Goal: Task Accomplishment & Management: Manage account settings

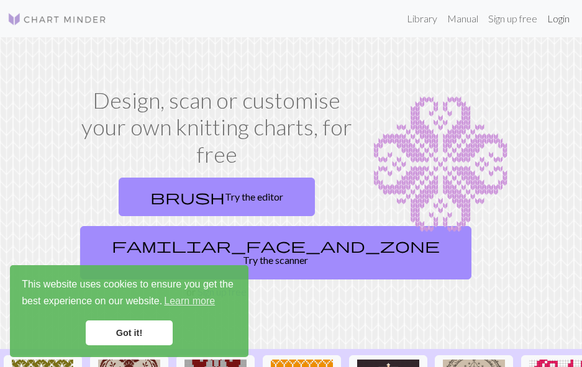
click at [562, 19] on link "Login" at bounding box center [558, 18] width 32 height 25
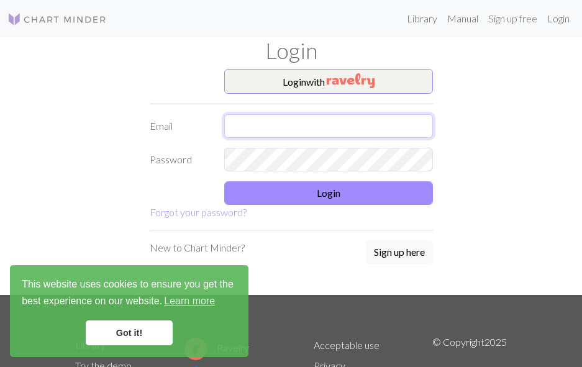
click at [253, 123] on input "text" at bounding box center [328, 126] width 209 height 24
type input "textil@siduskoli.is"
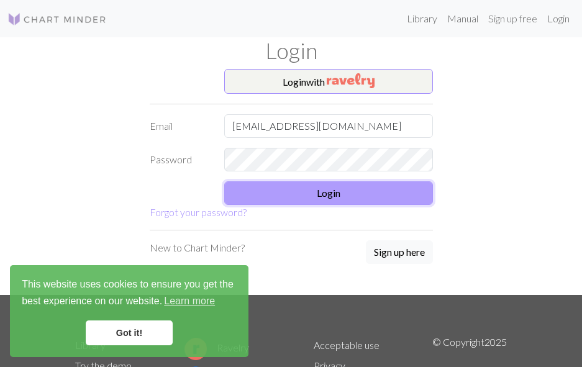
click at [332, 195] on button "Login" at bounding box center [328, 193] width 209 height 24
click at [327, 201] on button "Login" at bounding box center [328, 193] width 209 height 24
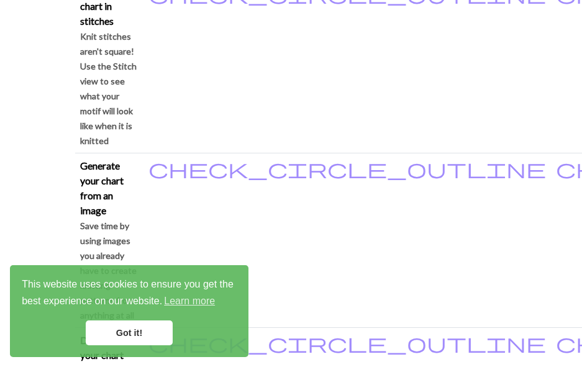
scroll to position [683, 0]
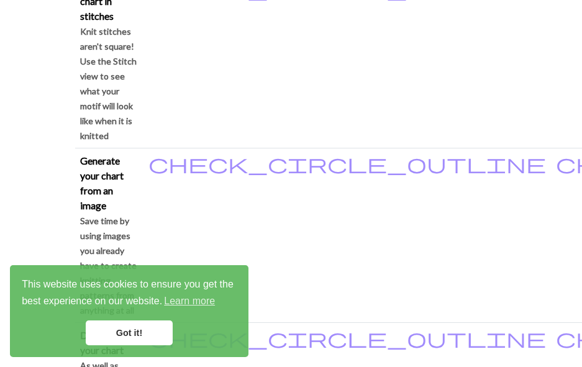
drag, startPoint x: 152, startPoint y: 336, endPoint x: 132, endPoint y: 301, distance: 40.3
click at [149, 330] on link "Got it!" at bounding box center [129, 333] width 87 height 25
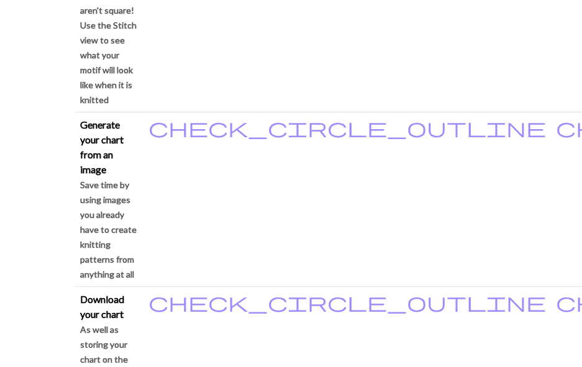
scroll to position [0, 0]
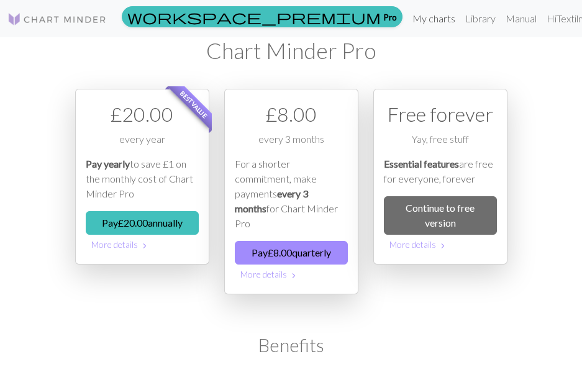
click at [408, 15] on link "My charts" at bounding box center [434, 18] width 53 height 25
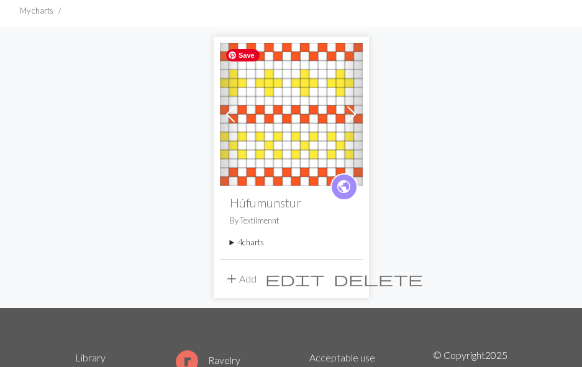
scroll to position [124, 0]
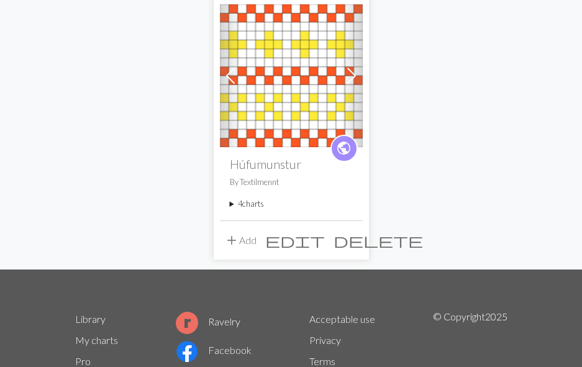
click at [258, 204] on summary "4 charts" at bounding box center [291, 204] width 123 height 12
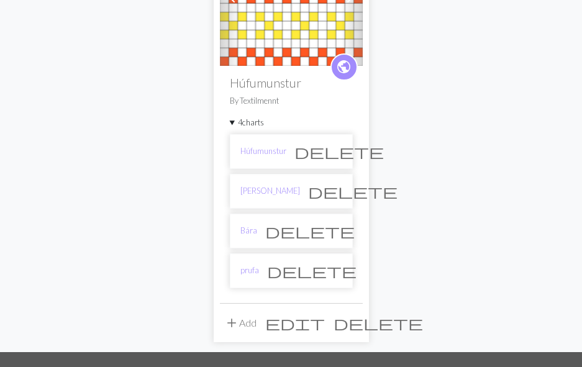
scroll to position [248, 0]
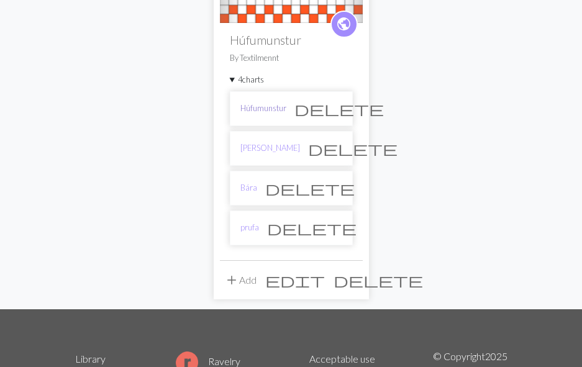
click at [270, 111] on link "Húfumunstur" at bounding box center [263, 108] width 46 height 12
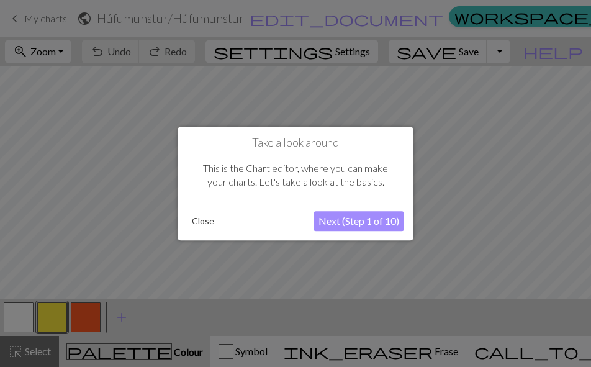
click at [199, 224] on button "Close" at bounding box center [203, 221] width 32 height 19
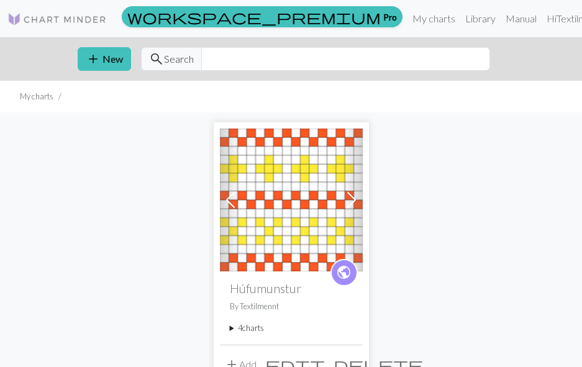
click at [226, 196] on span at bounding box center [231, 200] width 20 height 20
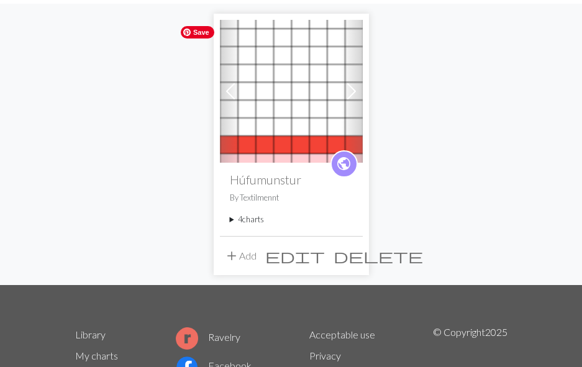
scroll to position [124, 0]
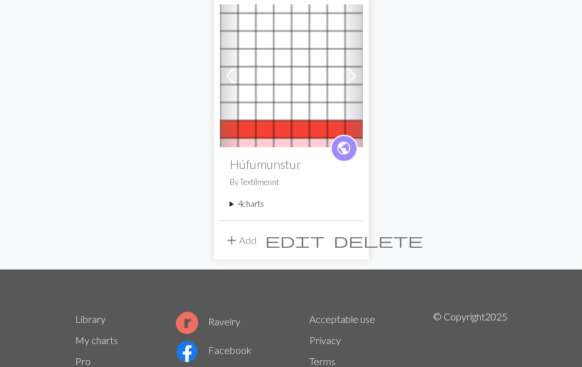
click at [253, 201] on summary "4 charts" at bounding box center [291, 204] width 123 height 12
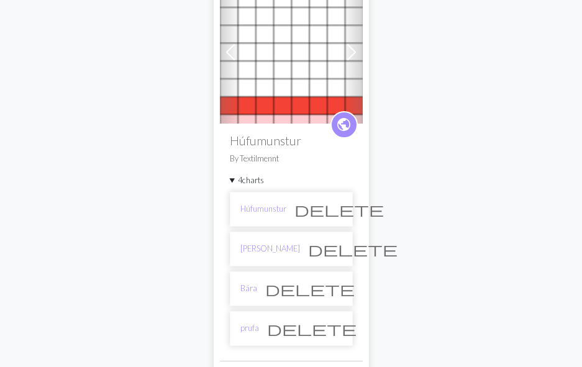
scroll to position [186, 0]
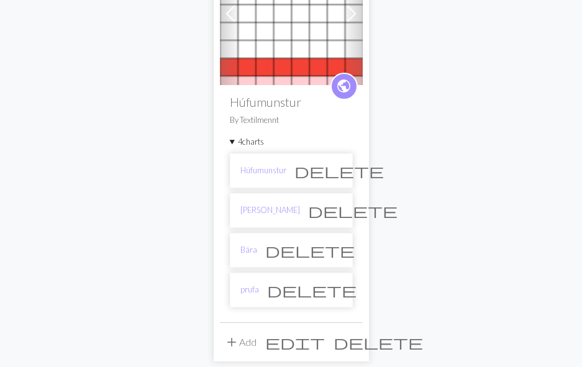
click at [286, 170] on li "Húfumunstur delete" at bounding box center [291, 170] width 123 height 35
click at [331, 173] on span "delete" at bounding box center [338, 170] width 89 height 17
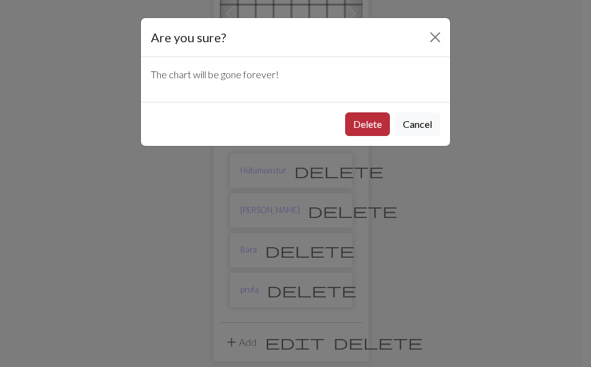
click at [363, 122] on button "Delete" at bounding box center [367, 124] width 45 height 24
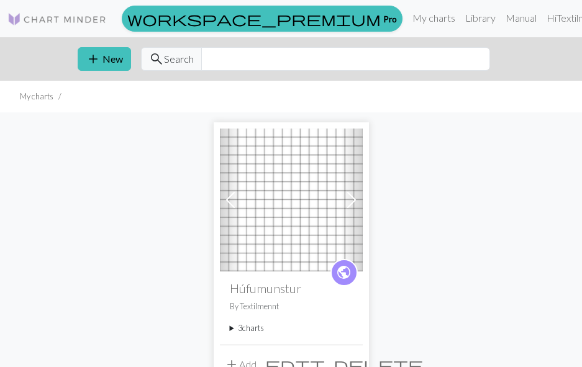
scroll to position [186, 0]
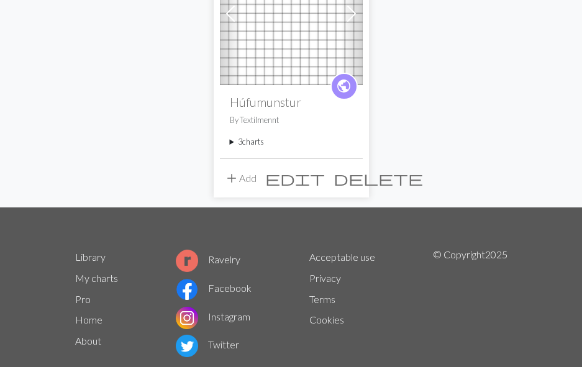
click at [246, 142] on summary "3 charts" at bounding box center [291, 142] width 123 height 12
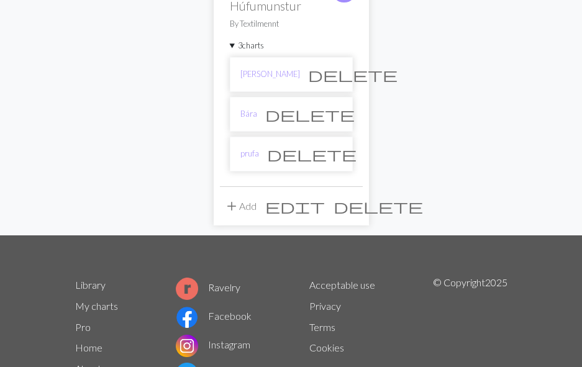
scroll to position [311, 0]
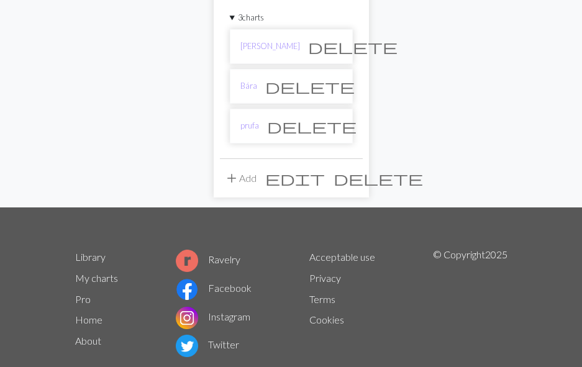
click at [330, 127] on span "delete" at bounding box center [311, 125] width 89 height 17
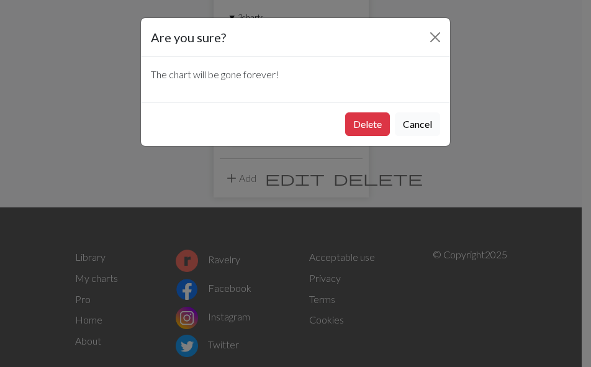
click at [422, 122] on button "Cancel" at bounding box center [417, 124] width 45 height 24
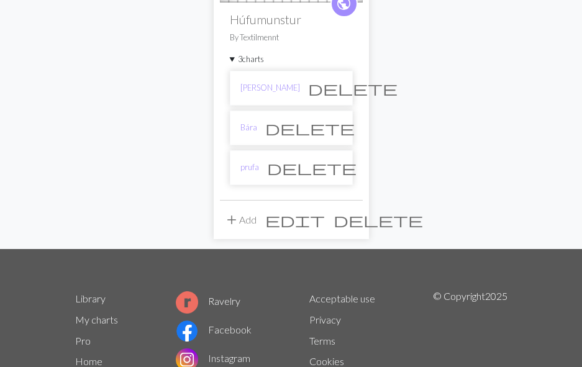
scroll to position [248, 0]
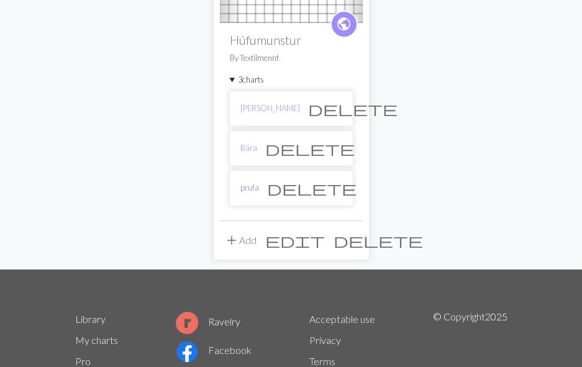
click at [254, 188] on link "prufa" at bounding box center [249, 188] width 19 height 12
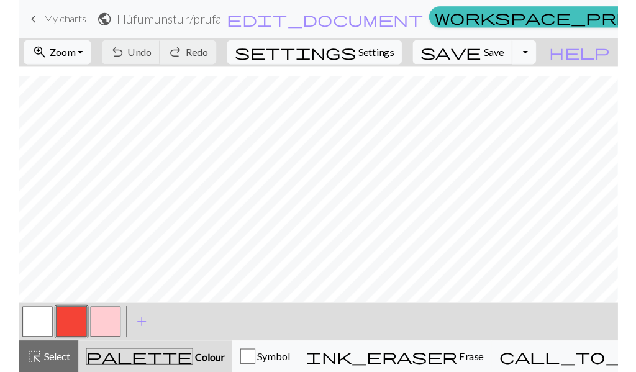
scroll to position [143, 0]
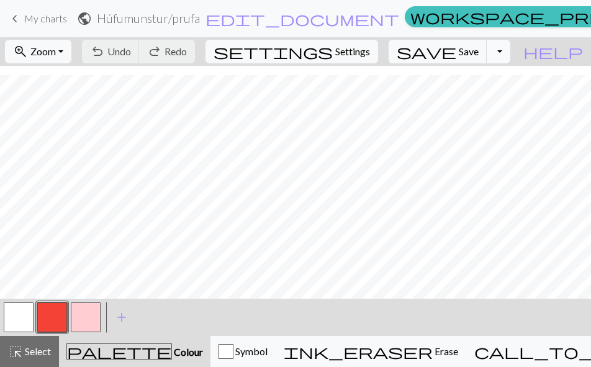
click at [511, 46] on button "Toggle Dropdown" at bounding box center [499, 52] width 24 height 24
click at [482, 98] on button "save_alt Download" at bounding box center [407, 99] width 205 height 20
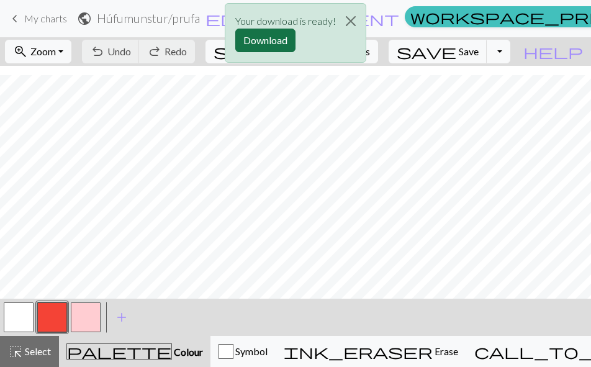
click at [250, 40] on button "Download" at bounding box center [265, 41] width 60 height 24
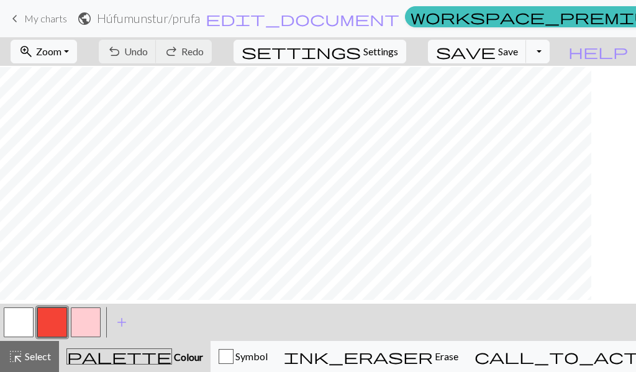
scroll to position [130, 0]
